Goal: Task Accomplishment & Management: Complete application form

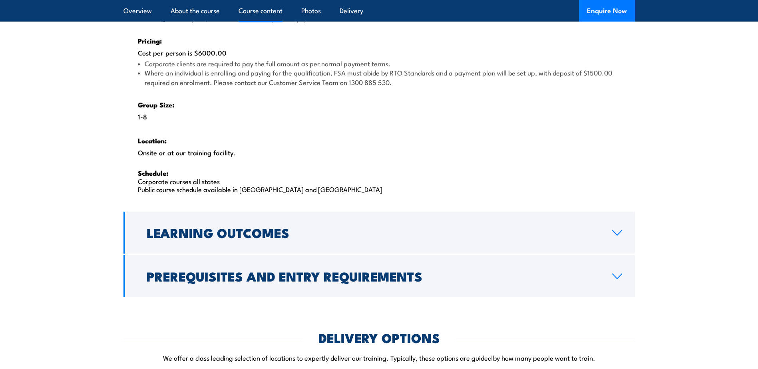
scroll to position [1239, 0]
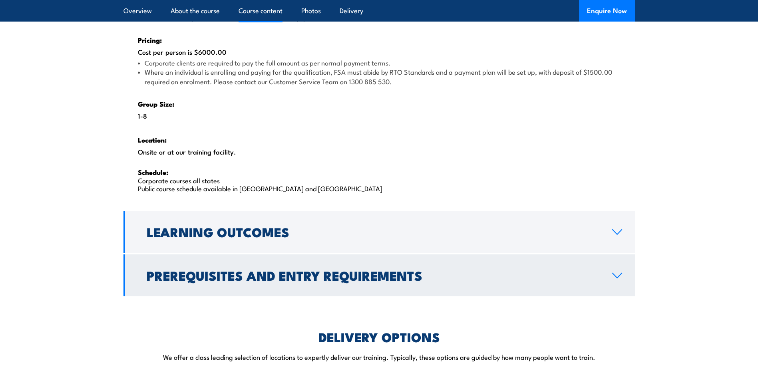
click at [434, 269] on link "Prerequisites and Entry Requirements" at bounding box center [380, 276] width 512 height 42
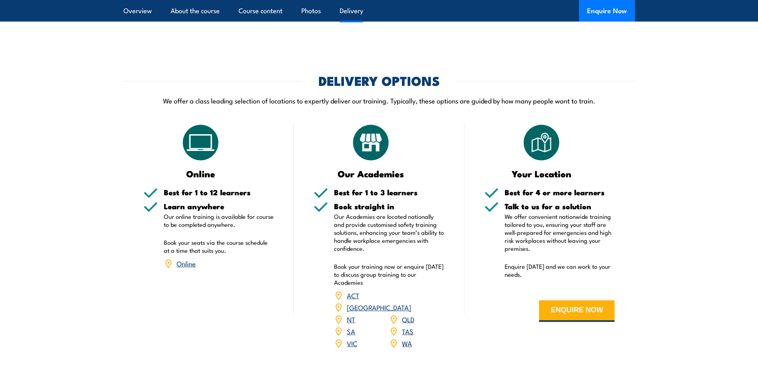
scroll to position [1175, 0]
click at [569, 310] on button "ENQUIRE NOW" at bounding box center [577, 311] width 76 height 22
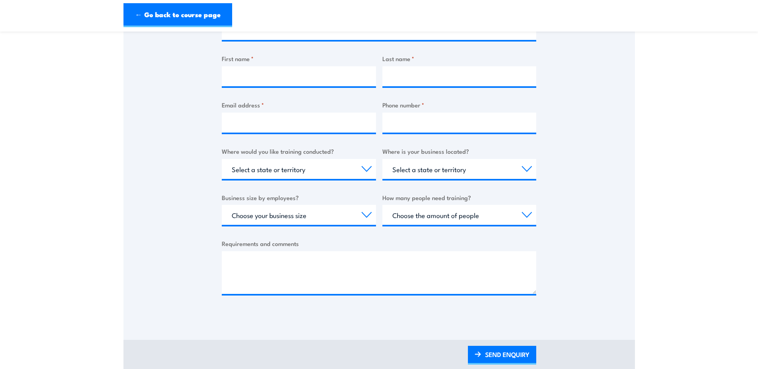
scroll to position [200, 0]
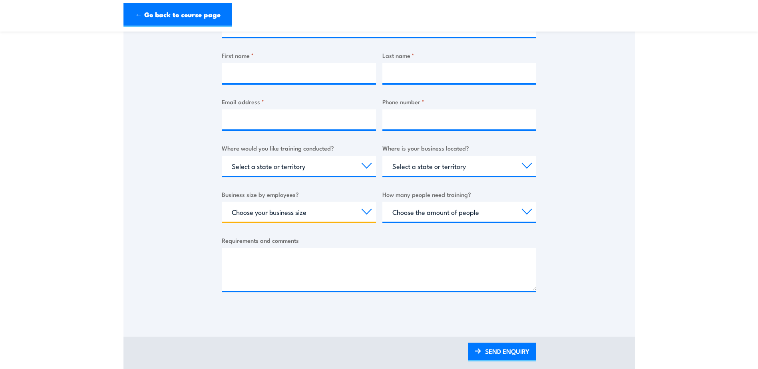
click at [303, 213] on select "Choose your business size 1 to 19 20 to 199 200+" at bounding box center [299, 212] width 154 height 20
select select "1 to 19"
click at [222, 202] on select "Choose your business size 1 to 19 20 to 199 200+" at bounding box center [299, 212] width 154 height 20
click at [305, 241] on label "Requirements and comments" at bounding box center [379, 240] width 315 height 9
click at [305, 248] on textarea "Requirements and comments" at bounding box center [379, 269] width 315 height 43
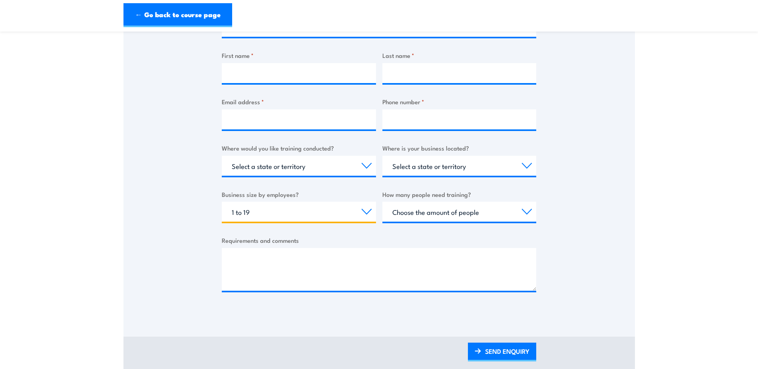
click at [316, 208] on select "Choose your business size 1 to 19 20 to 199 200+" at bounding box center [299, 212] width 154 height 20
click at [351, 216] on select "Choose your business size 1 to 19 20 to 199 200+" at bounding box center [299, 212] width 154 height 20
click at [333, 175] on select "Select a state or territory Nationally - multiple locations QLD NSW VIC SA ACT …" at bounding box center [299, 166] width 154 height 20
select select "QLD"
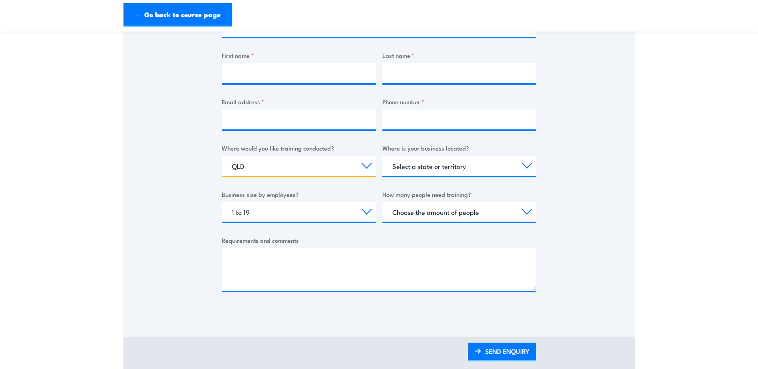
click at [222, 156] on select "Select a state or territory Nationally - multiple locations QLD NSW VIC SA ACT …" at bounding box center [299, 166] width 154 height 20
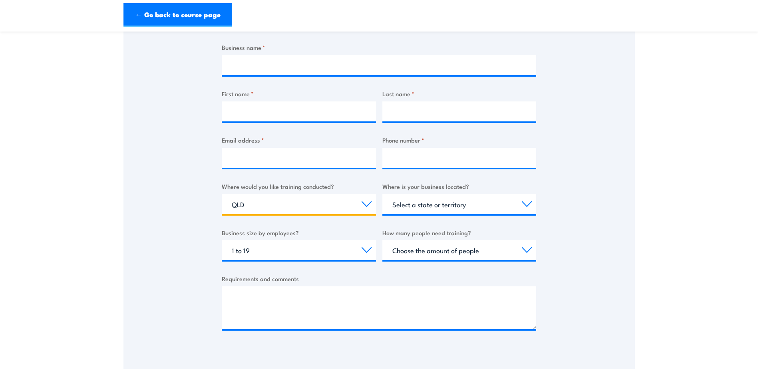
scroll to position [120, 0]
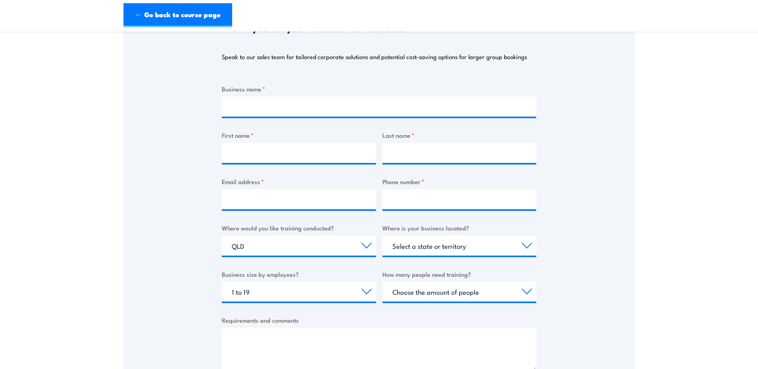
click at [453, 256] on div "Select a state or territory QLD NSW VIC SA ACT WA TAS NT" at bounding box center [460, 246] width 154 height 20
click at [453, 247] on select "Select a state or territory QLD NSW VIC SA ACT WA TAS NT" at bounding box center [460, 246] width 154 height 20
select select "QLD"
click at [383, 236] on select "Select a state or territory QLD NSW VIC SA ACT WA TAS NT" at bounding box center [460, 246] width 154 height 20
click at [456, 291] on select "Choose the amount of people 1 to 4 5 to 19 20+" at bounding box center [460, 292] width 154 height 20
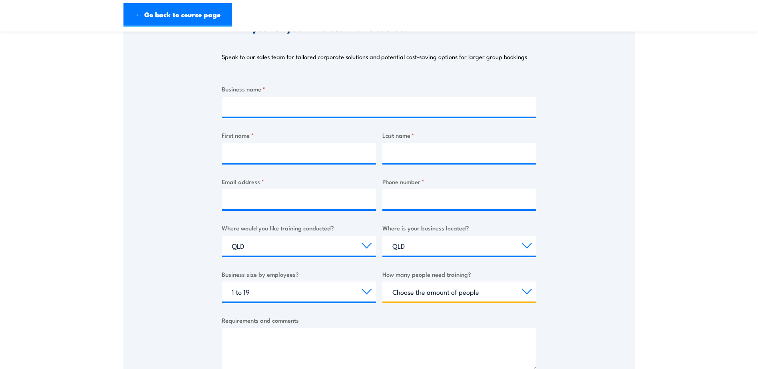
click at [456, 291] on select "Choose the amount of people 1 to 4 5 to 19 20+" at bounding box center [460, 292] width 154 height 20
select select "20+"
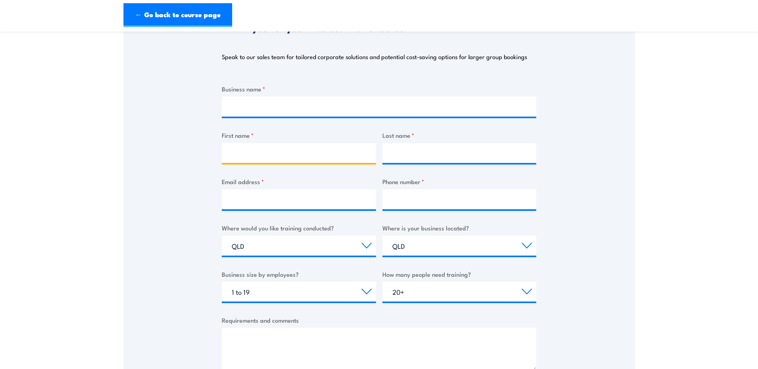
click at [311, 147] on input "First name *" at bounding box center [299, 153] width 154 height 20
type input "ALEXA"
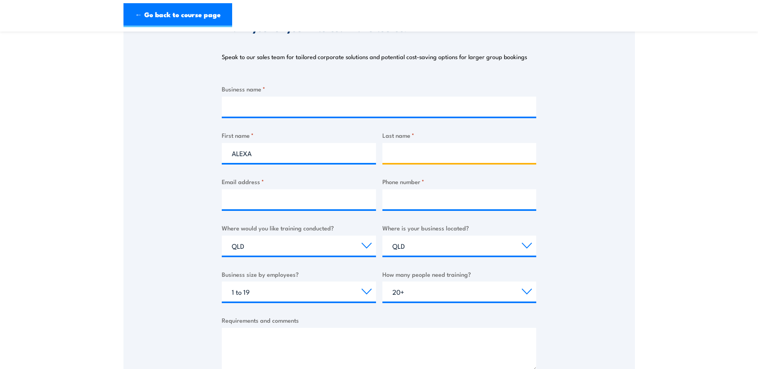
click at [412, 145] on input "Last name *" at bounding box center [460, 153] width 154 height 20
type input "MANRIQUE"
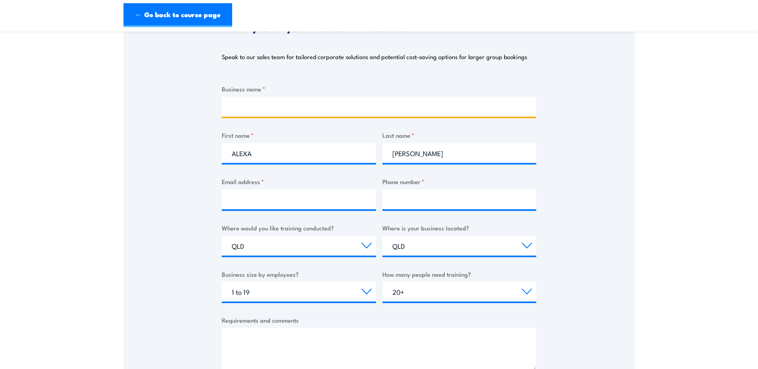
click at [320, 111] on input "Business name *" at bounding box center [379, 107] width 315 height 20
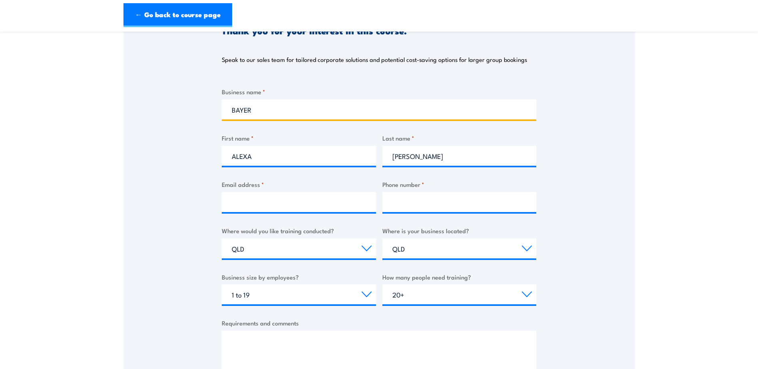
scroll to position [360, 0]
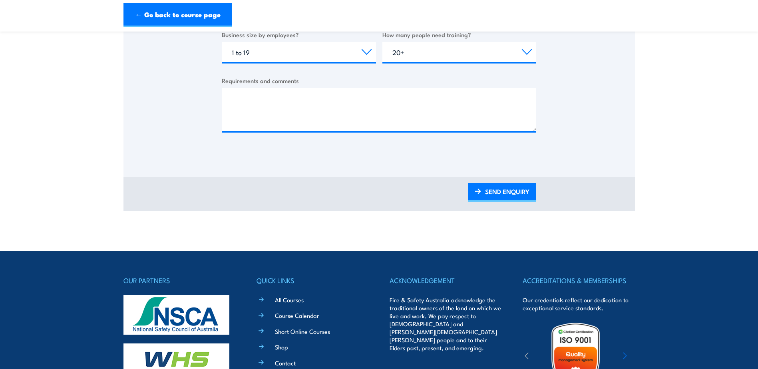
type input "BAYER"
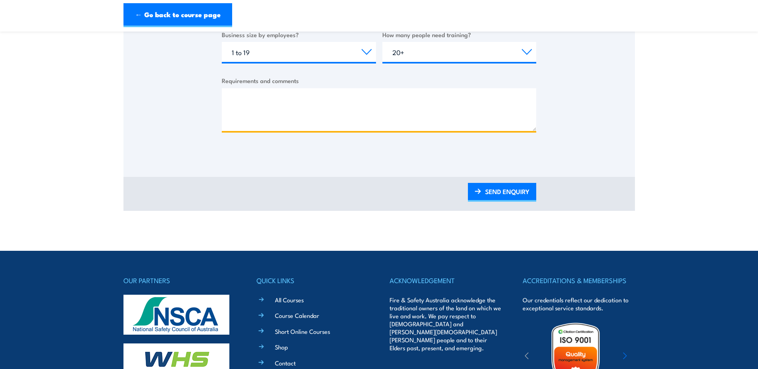
click at [309, 118] on textarea "Requirements and comments" at bounding box center [379, 109] width 315 height 43
type textarea "ON SITE - MAX 90 MIN"
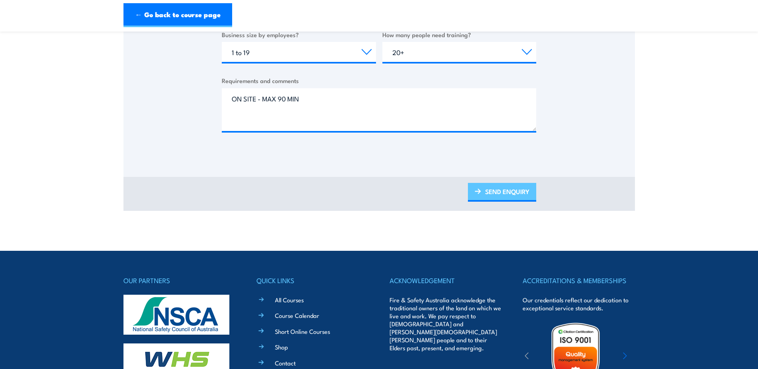
click at [475, 187] on link "SEND ENQUIRY" at bounding box center [502, 192] width 68 height 19
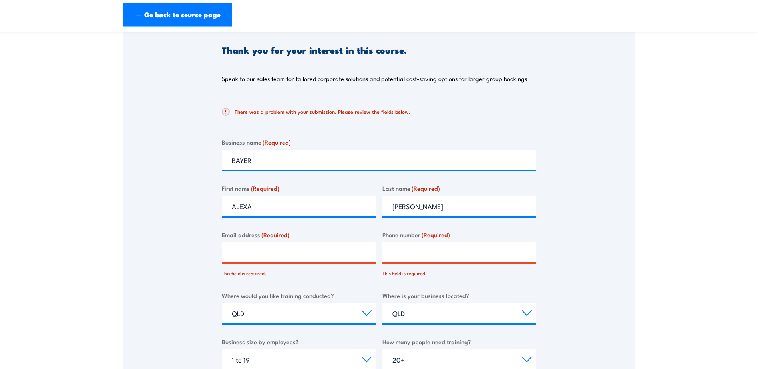
scroll to position [105, 0]
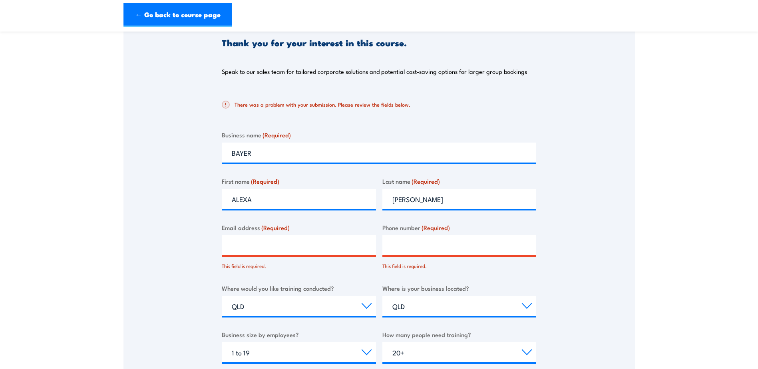
click at [341, 251] on input "Email address (Required)" at bounding box center [299, 245] width 154 height 20
type input "alexa.manriquerodriguez@bayer.com"
click at [436, 245] on input "Phone number (Required)" at bounding box center [460, 245] width 154 height 20
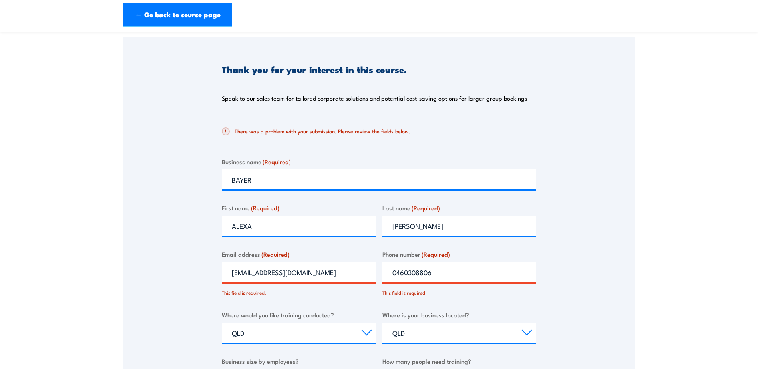
scroll to position [305, 0]
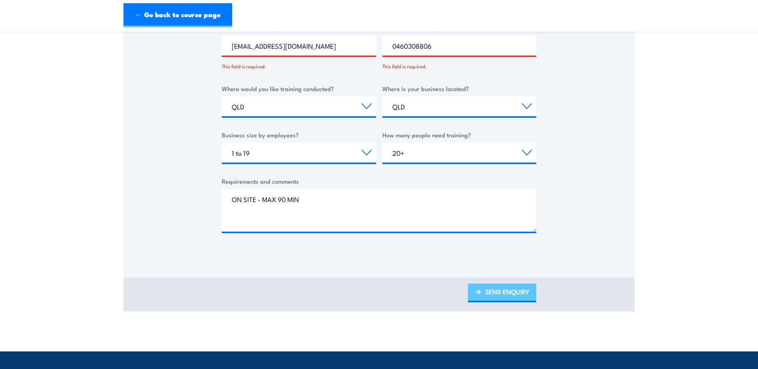
type input "0460308806"
click at [518, 295] on link "SEND ENQUIRY" at bounding box center [502, 293] width 68 height 19
click at [501, 294] on link "SEND ENQUIRY" at bounding box center [502, 293] width 68 height 19
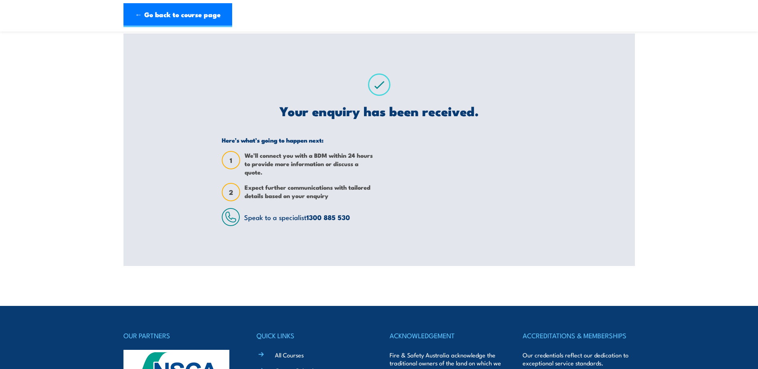
scroll to position [0, 0]
